Goal: Feedback & Contribution: Contribute content

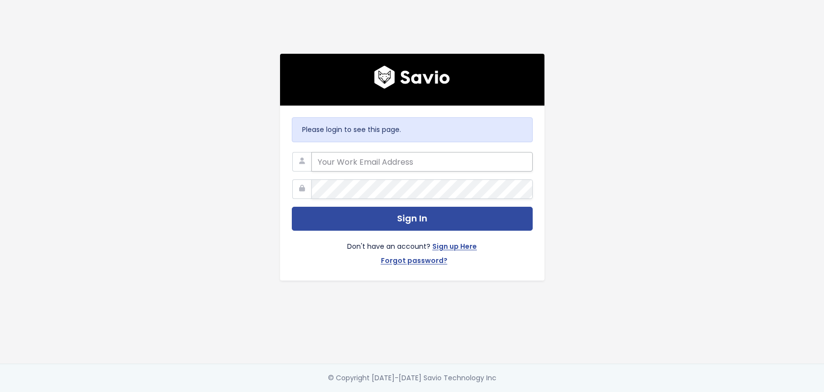
click at [379, 160] on input "email" at bounding box center [421, 162] width 221 height 20
type input "lamar@bunny.net"
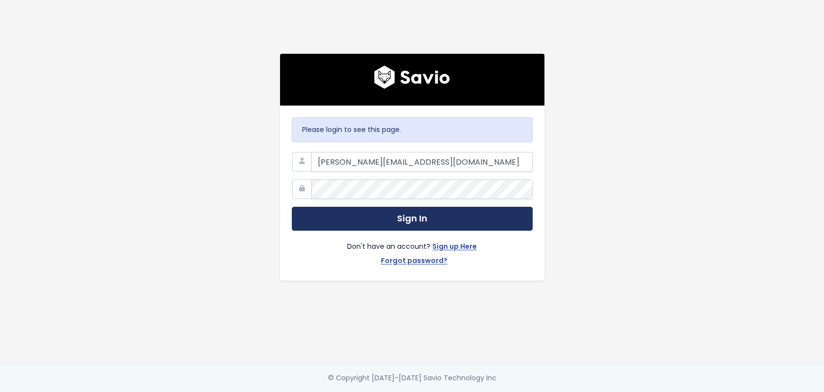
click at [350, 211] on button "Sign In" at bounding box center [412, 219] width 241 height 24
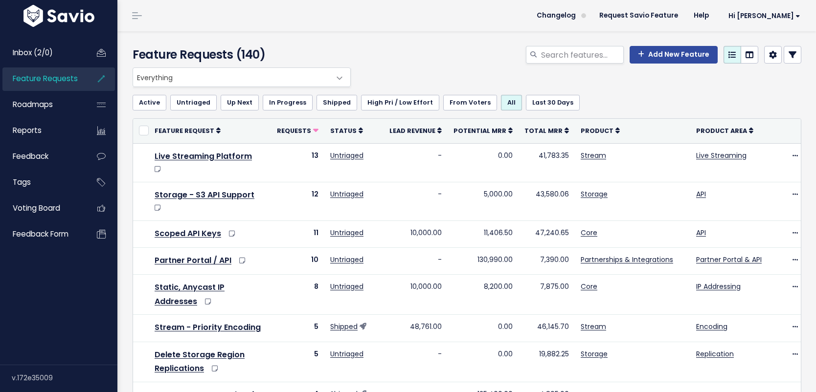
click at [50, 76] on span "Feature Requests" at bounding box center [45, 78] width 65 height 10
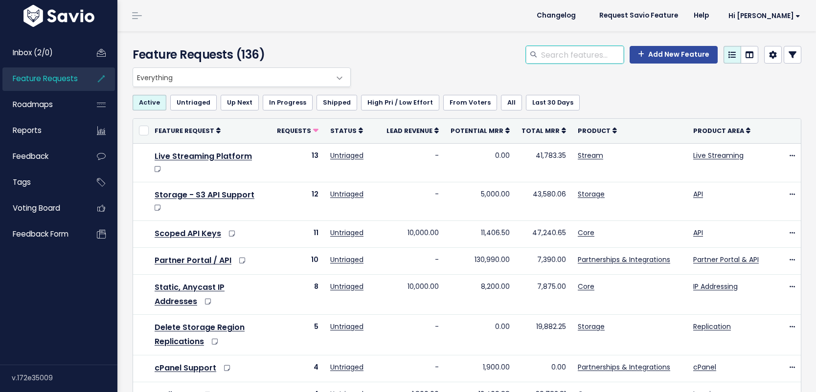
click at [575, 49] on input "search" at bounding box center [582, 55] width 84 height 18
type input "static"
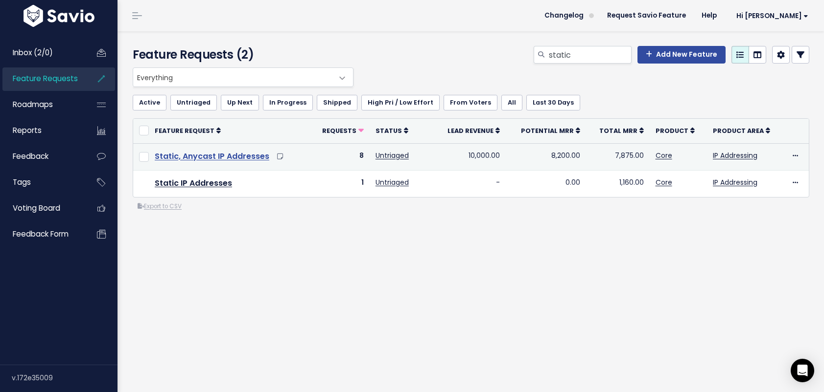
click at [249, 156] on link "Static, Anycast IP Addresses" at bounding box center [212, 156] width 114 height 11
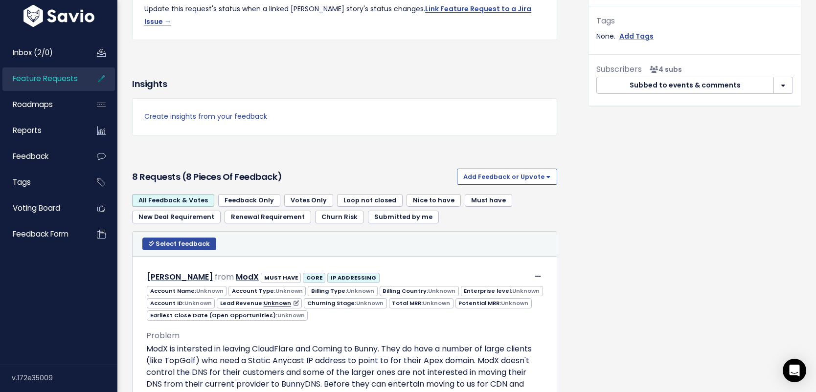
scroll to position [511, 0]
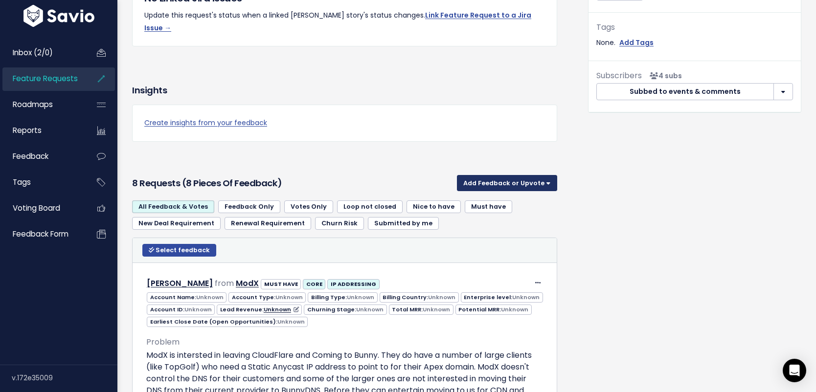
click at [508, 175] on button "Add Feedback or Upvote" at bounding box center [507, 183] width 100 height 16
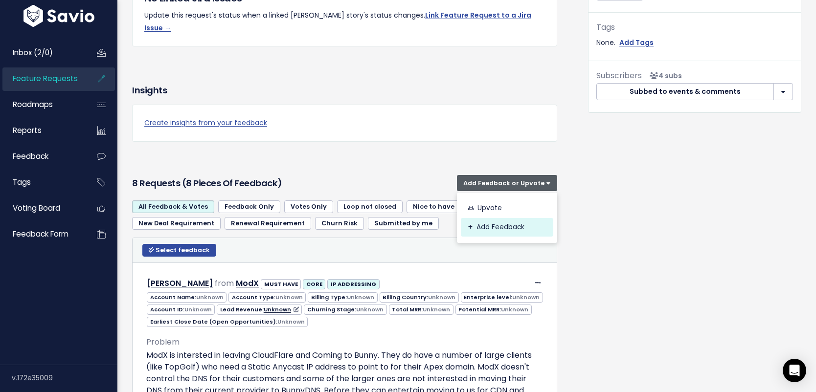
click at [472, 218] on link "Add Feedback" at bounding box center [507, 227] width 92 height 19
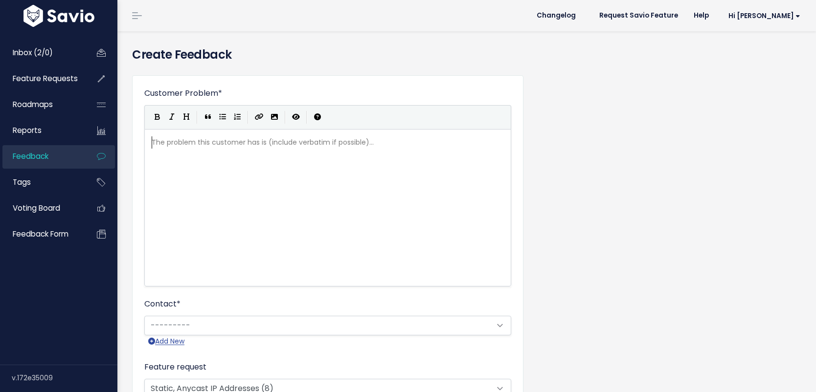
scroll to position [1, 0]
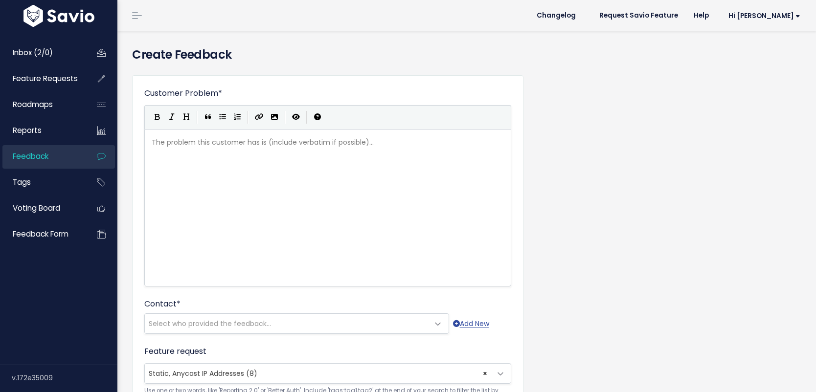
click at [308, 189] on div "The problem this customer has is (include verbatim if possible)... xxxxxxxxxx ​" at bounding box center [340, 220] width 381 height 171
click at [368, 320] on span "Select who provided the feedback..." at bounding box center [287, 324] width 284 height 20
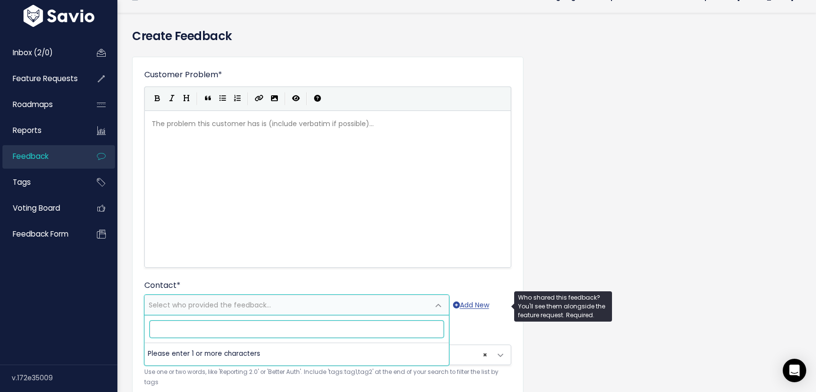
scroll to position [25, 0]
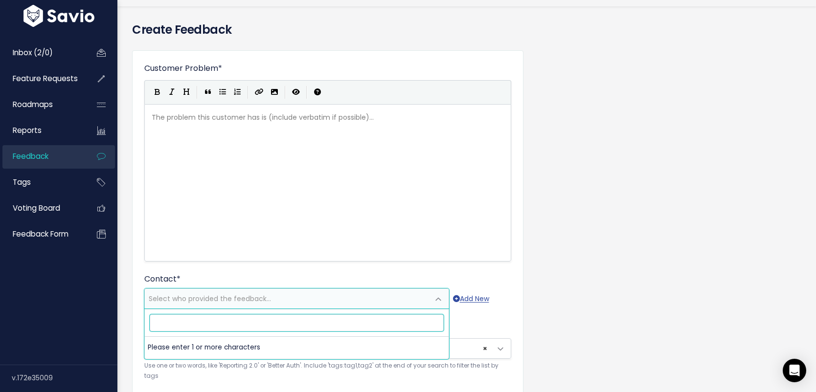
click at [231, 321] on input "search" at bounding box center [297, 323] width 294 height 17
paste input "denny@mightybox.io"
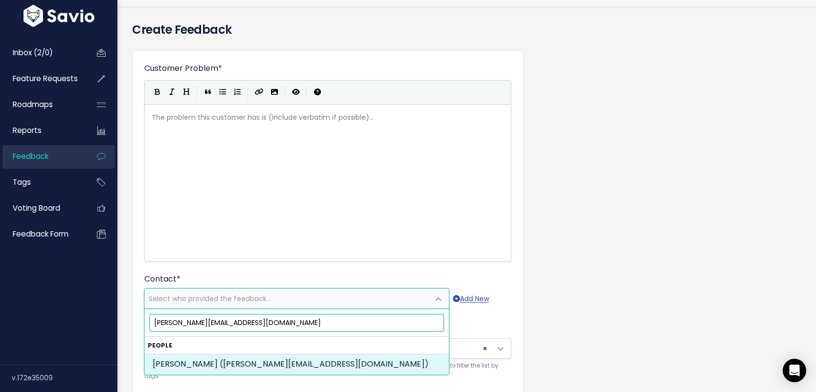
type input "denny@mightybox.io"
select select "84081897"
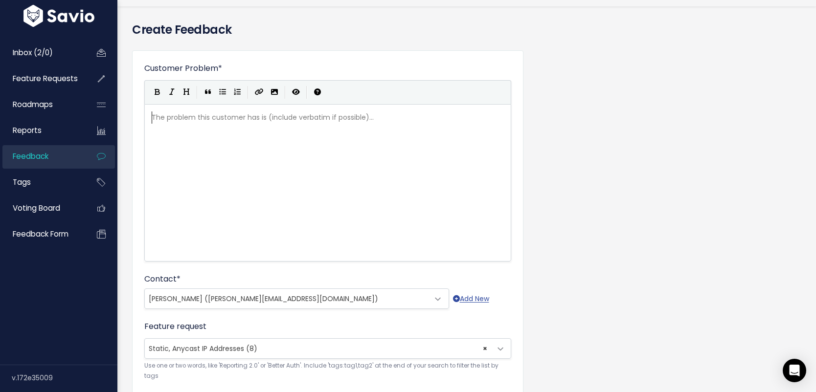
click at [275, 206] on div "The problem this customer has is (include verbatim if possible)... xxxxxxxxxx ​" at bounding box center [340, 195] width 381 height 171
click at [382, 139] on div "The problem this customer has is (include verbatim if possible)... xxxxxxxxxx ​" at bounding box center [340, 195] width 381 height 171
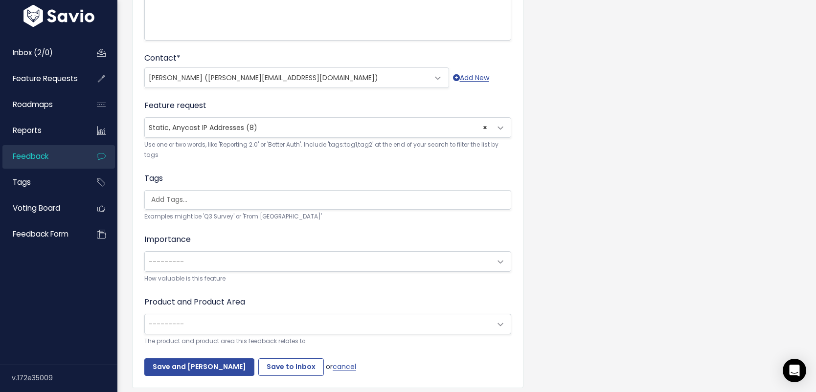
scroll to position [287, 0]
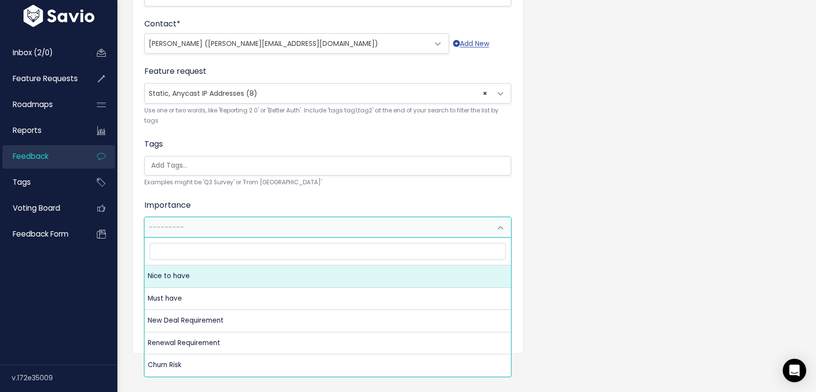
click at [480, 226] on span "---------" at bounding box center [318, 228] width 346 height 20
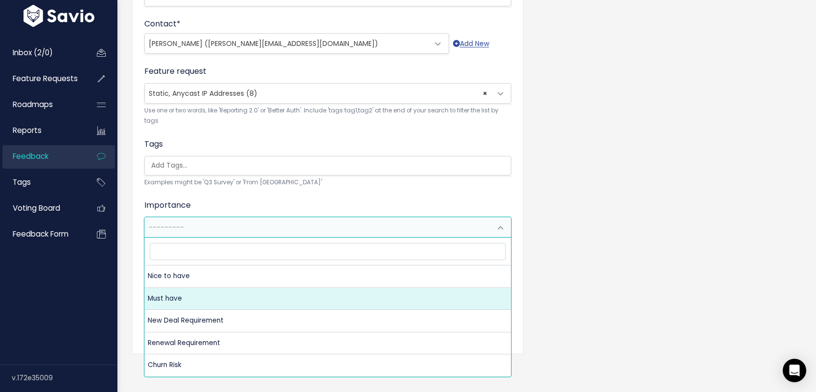
select select "MUST_HAVE"
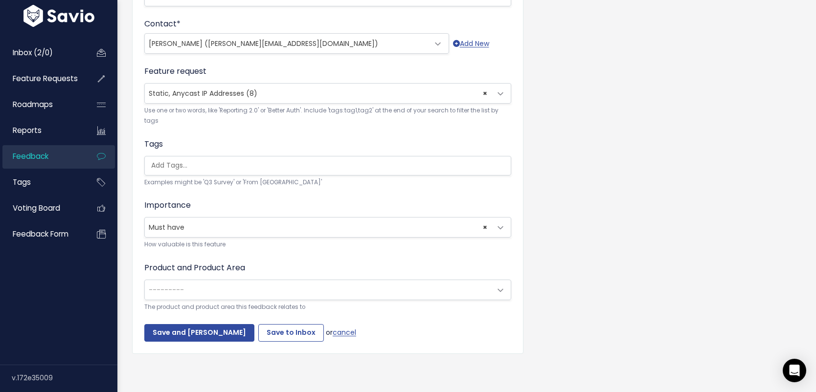
click at [380, 287] on span "---------" at bounding box center [318, 290] width 346 height 20
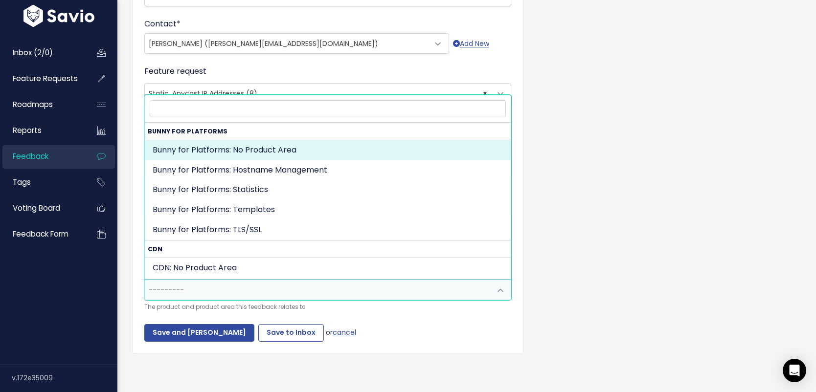
click at [594, 264] on div "Customer Problem * The only question I have at the moment is to check and see i…" at bounding box center [467, 82] width 684 height 590
click at [322, 288] on span "---------" at bounding box center [318, 290] width 346 height 20
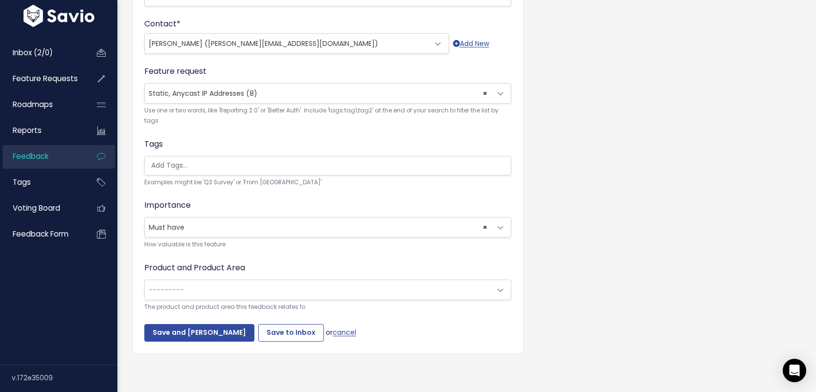
click at [624, 271] on div "Customer Problem * The only question I have at the moment is to check and see i…" at bounding box center [467, 82] width 684 height 590
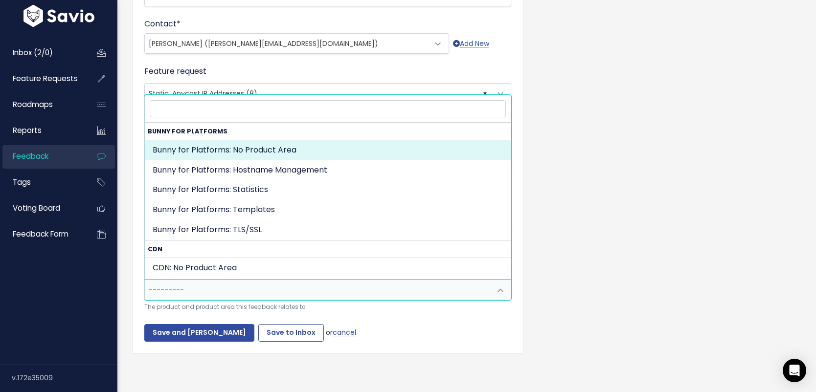
click at [316, 283] on span "---------" at bounding box center [318, 290] width 346 height 20
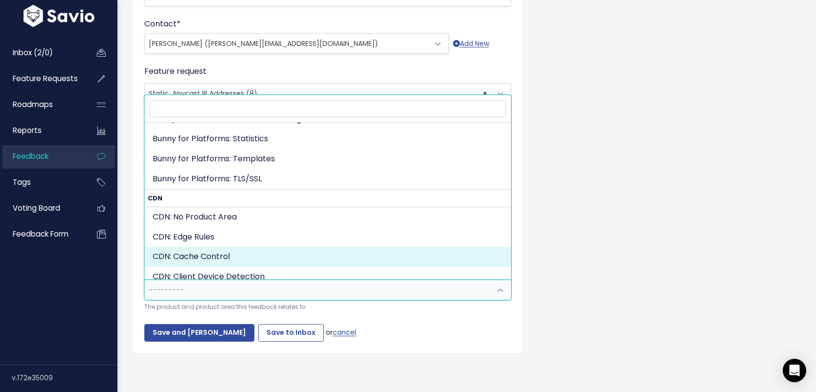
scroll to position [64, 0]
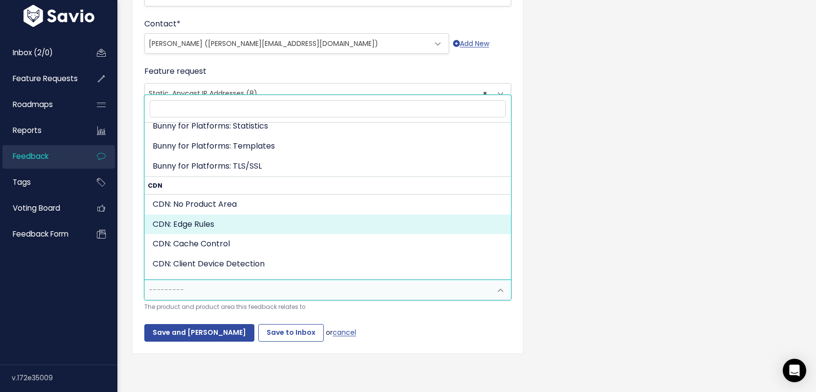
click at [577, 222] on div "Customer Problem * The only question I have at the moment is to check and see i…" at bounding box center [467, 82] width 684 height 590
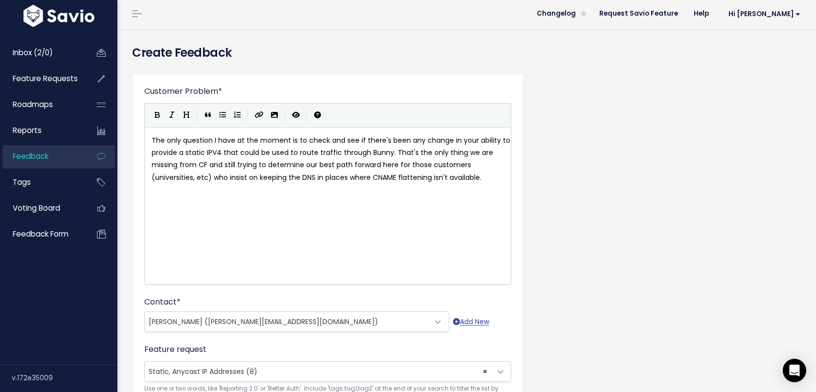
scroll to position [0, 0]
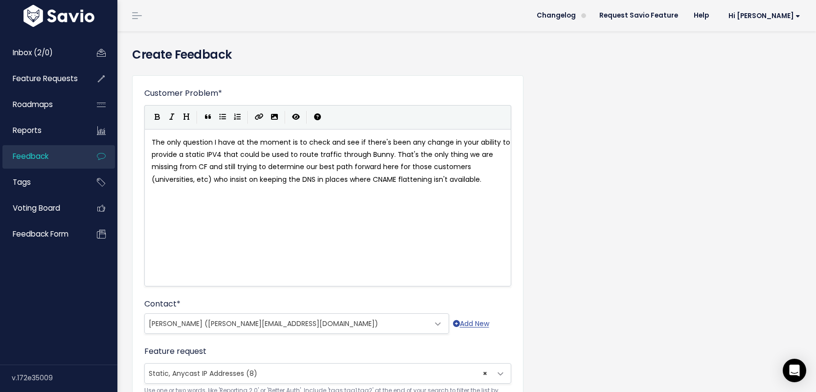
click at [151, 141] on pre "The only question I have at the moment is to check and see if there's been any …" at bounding box center [332, 161] width 364 height 49
type textarea "From emai"
type textarea "l with Denny:"
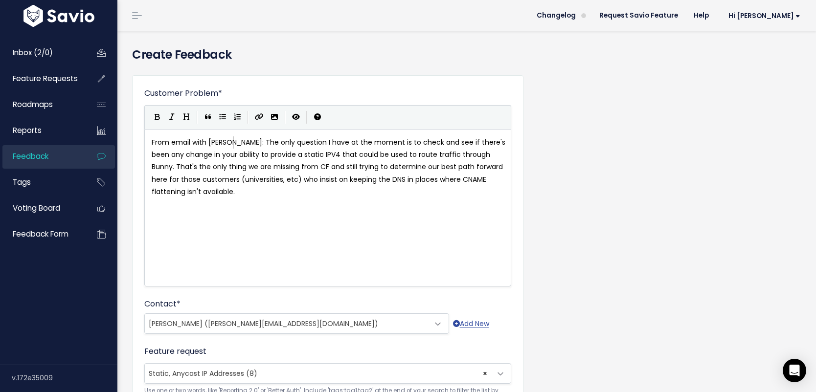
scroll to position [3, 0]
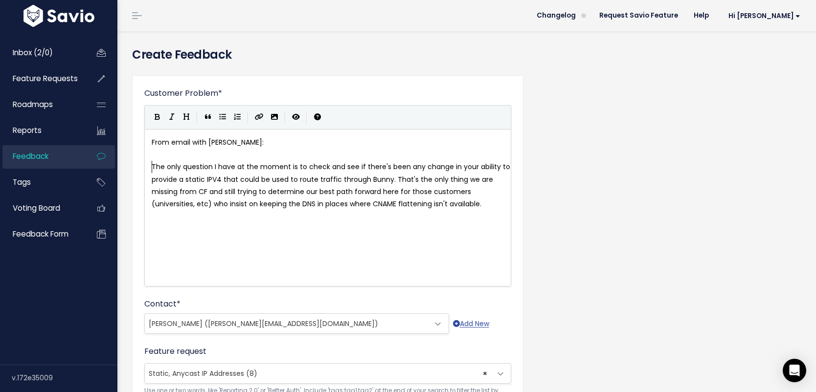
drag, startPoint x: 573, startPoint y: 211, endPoint x: 490, endPoint y: 217, distance: 83.4
click at [560, 214] on div "Customer Problem * From email with Denny: The only question I have at the momen…" at bounding box center [467, 363] width 684 height 590
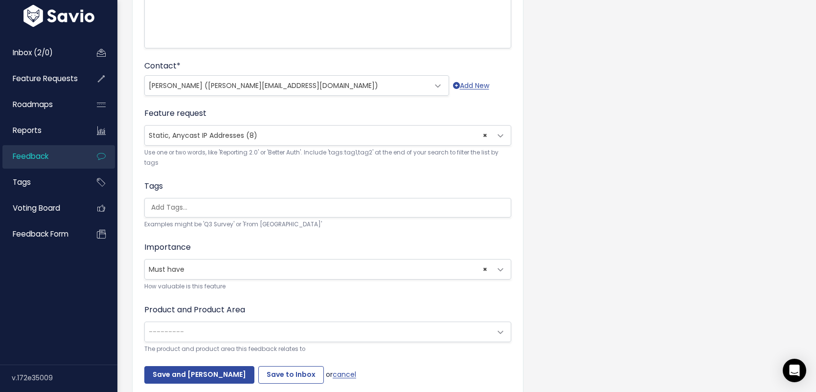
scroll to position [287, 0]
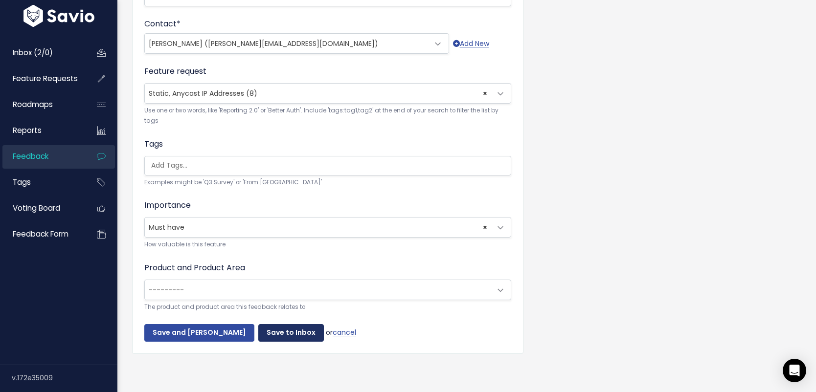
click at [279, 327] on input "Save to Inbox" at bounding box center [291, 333] width 66 height 18
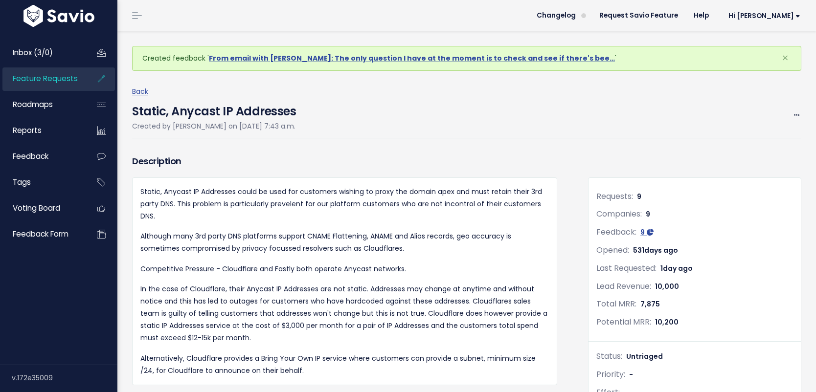
click at [50, 83] on span "Feature Requests" at bounding box center [45, 78] width 65 height 10
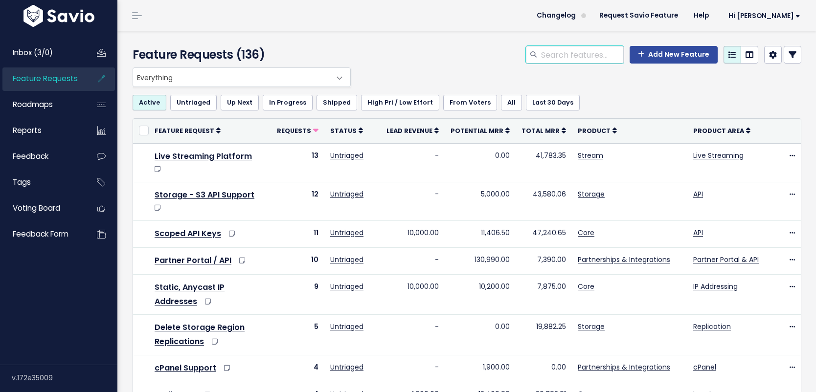
click at [554, 55] on input "search" at bounding box center [582, 55] width 84 height 18
type input "static"
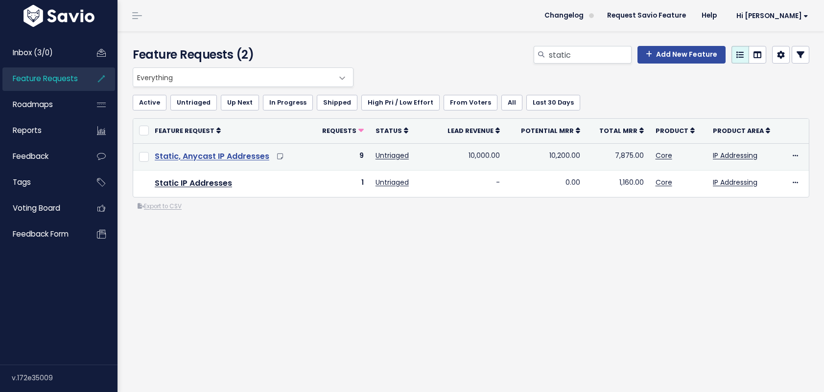
click at [218, 157] on link "Static, Anycast IP Addresses" at bounding box center [212, 156] width 114 height 11
click at [220, 155] on link "Static, Anycast IP Addresses" at bounding box center [212, 156] width 114 height 11
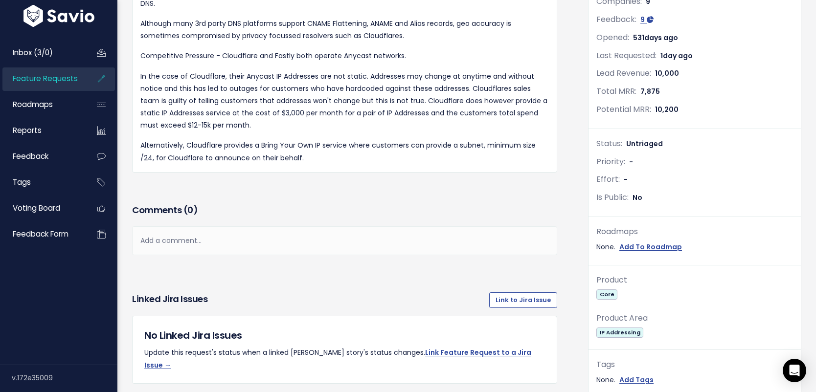
scroll to position [67, 0]
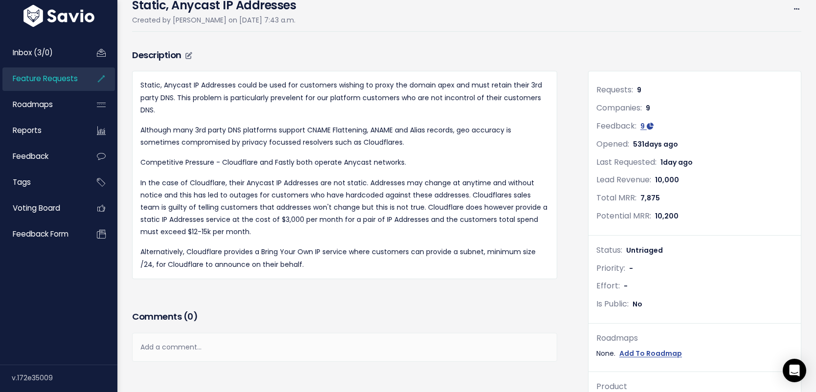
click at [303, 170] on div "Static, Anycast IP Addresses could be used for customers wishing to proxy the d…" at bounding box center [344, 174] width 409 height 191
